Goal: Check status

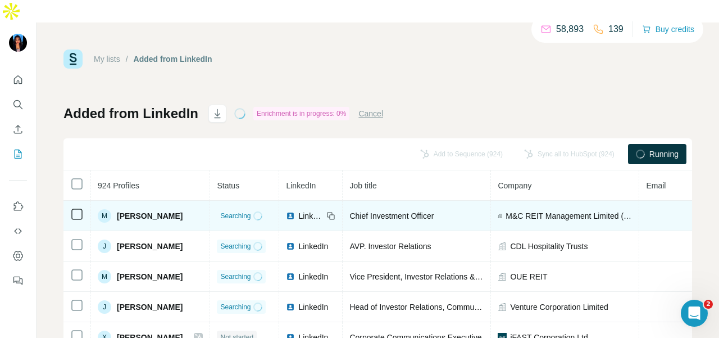
click at [253, 211] on div at bounding box center [257, 215] width 9 height 9
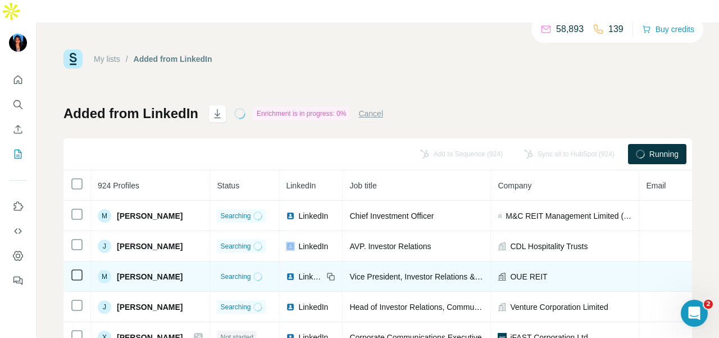
drag, startPoint x: 252, startPoint y: 229, endPoint x: 252, endPoint y: 257, distance: 28.1
click at [252, 234] on td "Searching" at bounding box center [244, 246] width 69 height 30
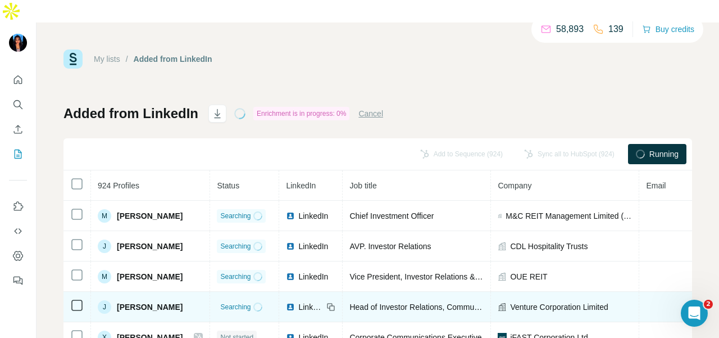
click at [250, 292] on td "Searching" at bounding box center [244, 307] width 69 height 30
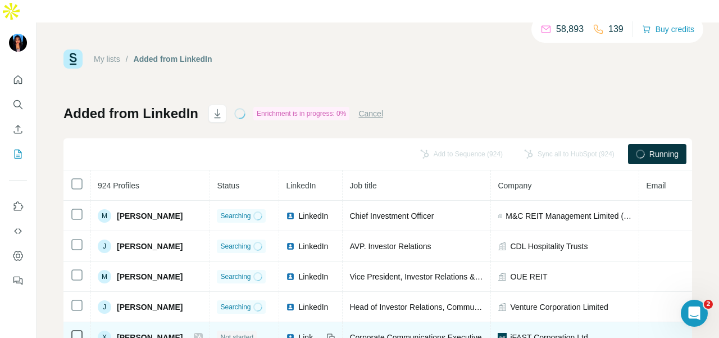
click at [244, 330] on div "Not started" at bounding box center [237, 336] width 40 height 13
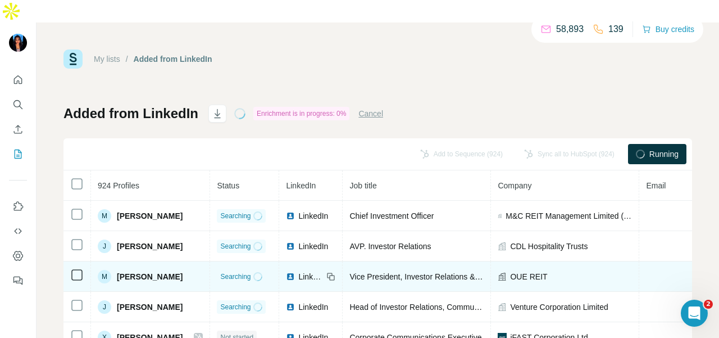
click at [328, 272] on icon at bounding box center [331, 276] width 9 height 9
click at [306, 271] on span "LinkedIn" at bounding box center [310, 276] width 25 height 11
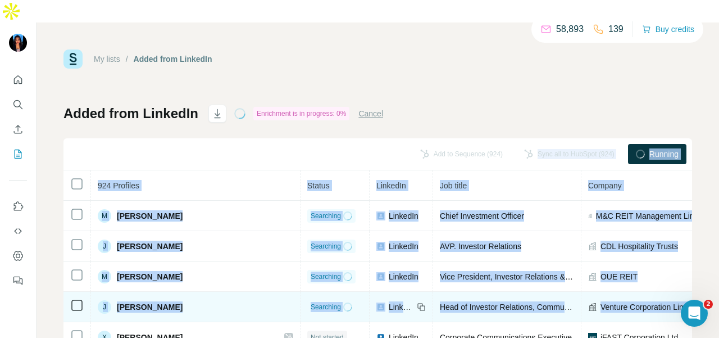
drag, startPoint x: 137, startPoint y: 142, endPoint x: 651, endPoint y: 271, distance: 530.3
click at [651, 271] on div "My lists / Added from LinkedIn 58,893 139 Buy credits Added from LinkedIn Enric…" at bounding box center [378, 191] width 683 height 338
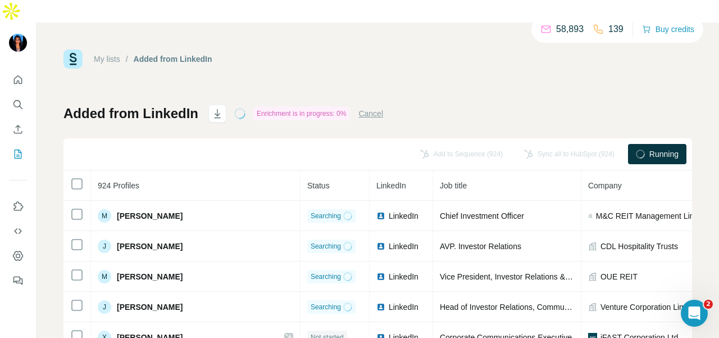
click at [468, 74] on div "My lists / Added from LinkedIn 58,893 139 Buy credits Added from LinkedIn Enric…" at bounding box center [378, 258] width 629 height 418
